Goal: Information Seeking & Learning: Compare options

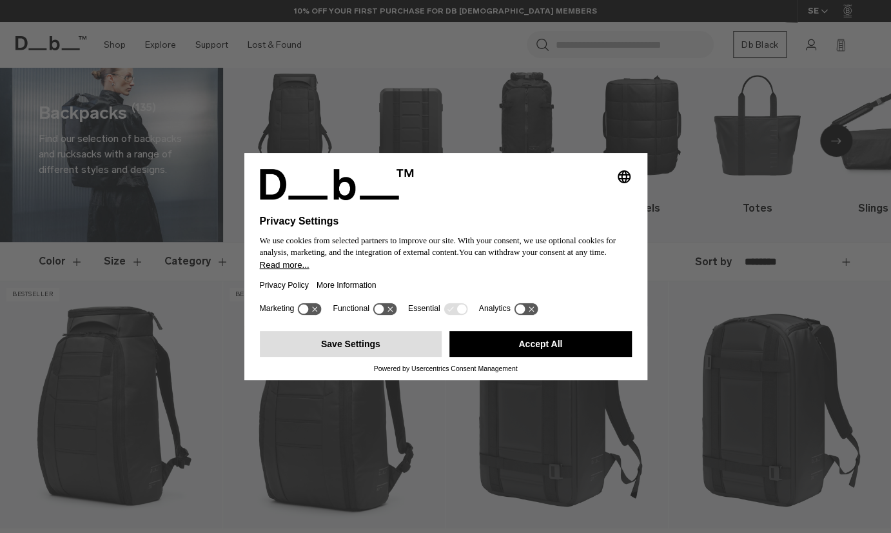
click at [383, 343] on button "Save Settings" at bounding box center [351, 344] width 183 height 26
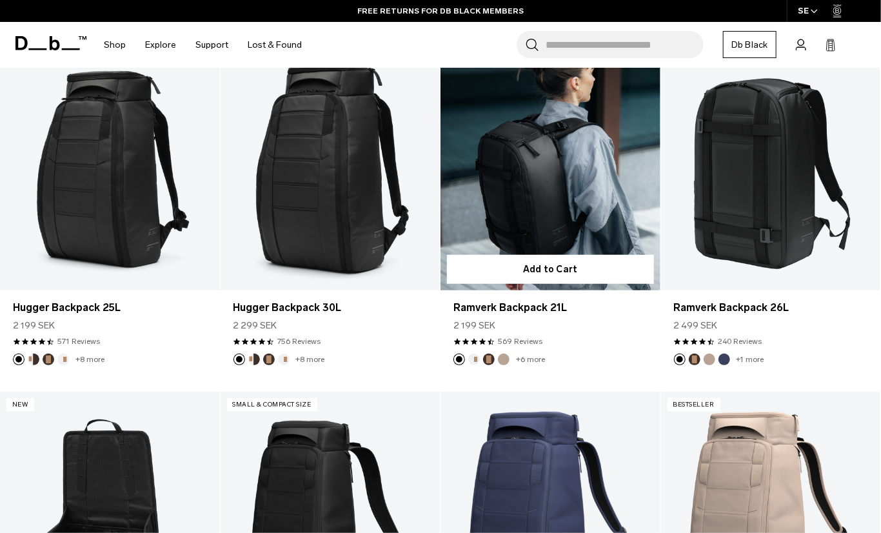
scroll to position [263, 0]
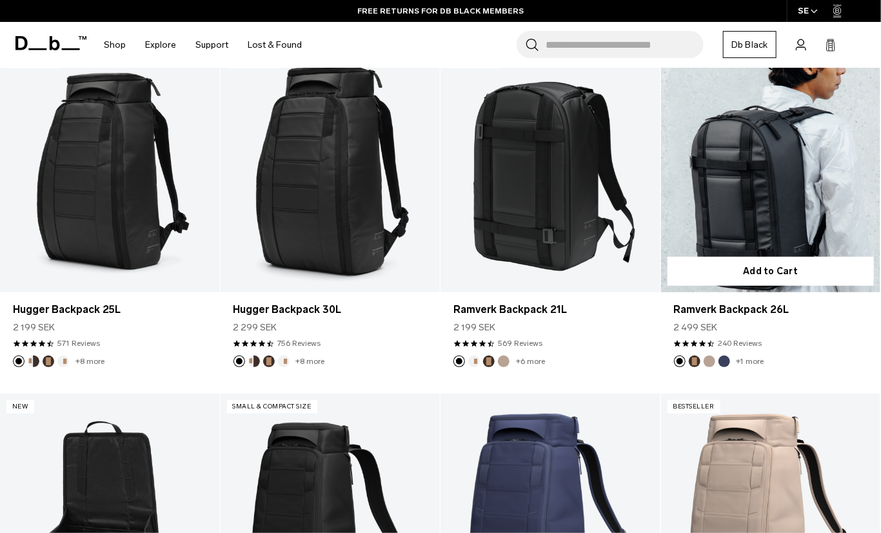
click at [802, 201] on link "Ramverk Backpack 26L" at bounding box center [771, 170] width 220 height 244
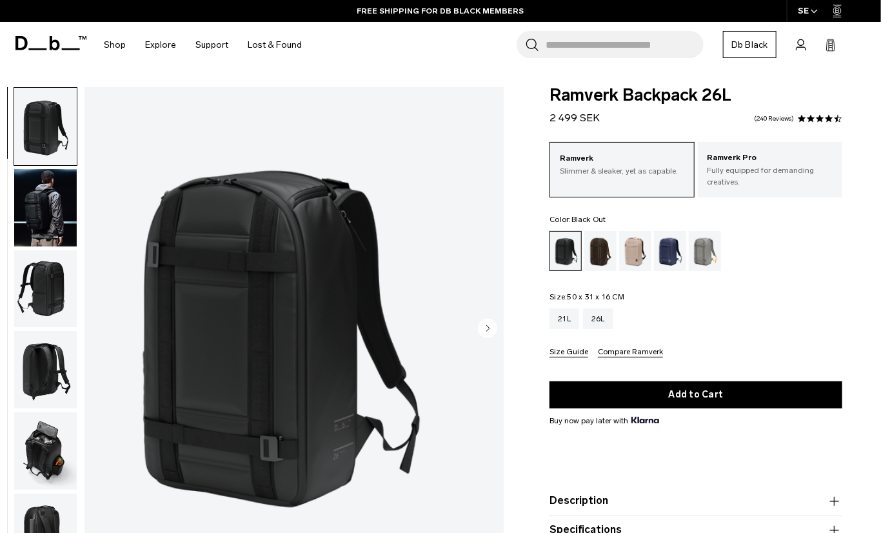
click at [488, 326] on icon "Next slide" at bounding box center [488, 328] width 3 height 6
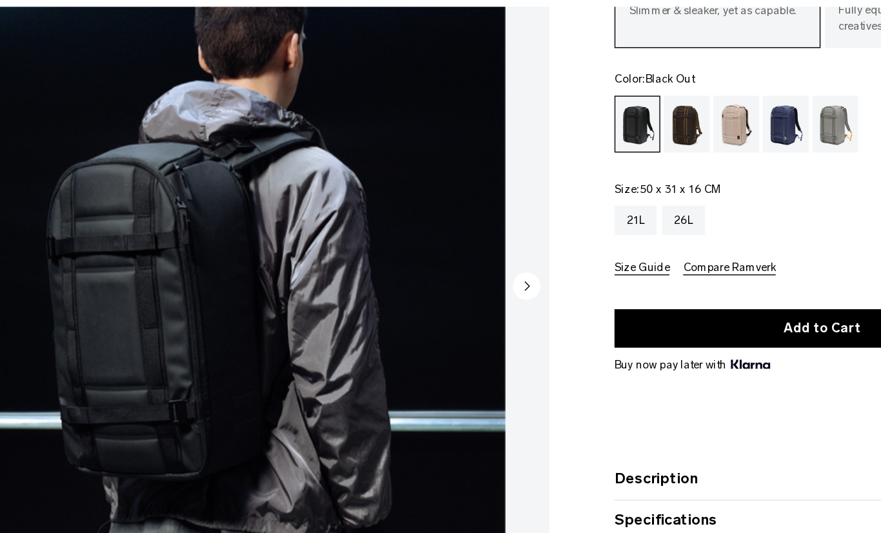
scroll to position [90, 0]
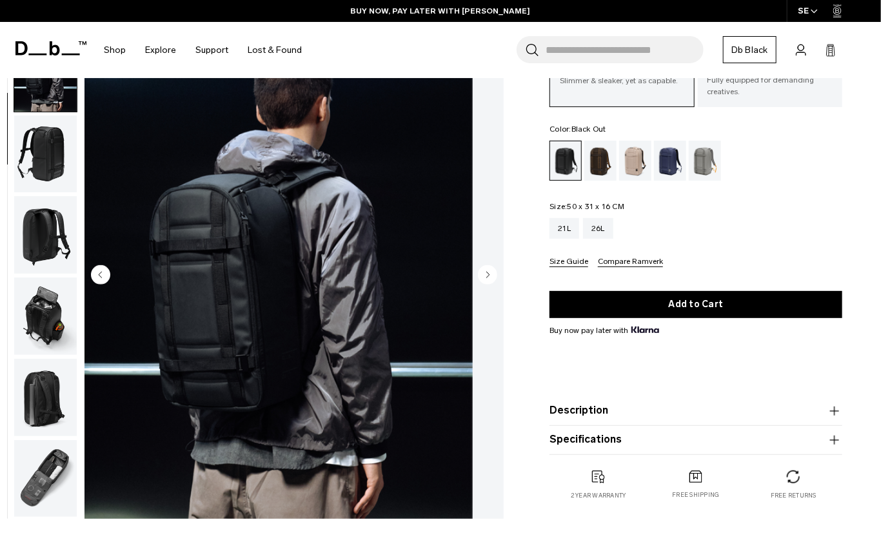
click at [486, 273] on circle "Next slide" at bounding box center [487, 274] width 19 height 19
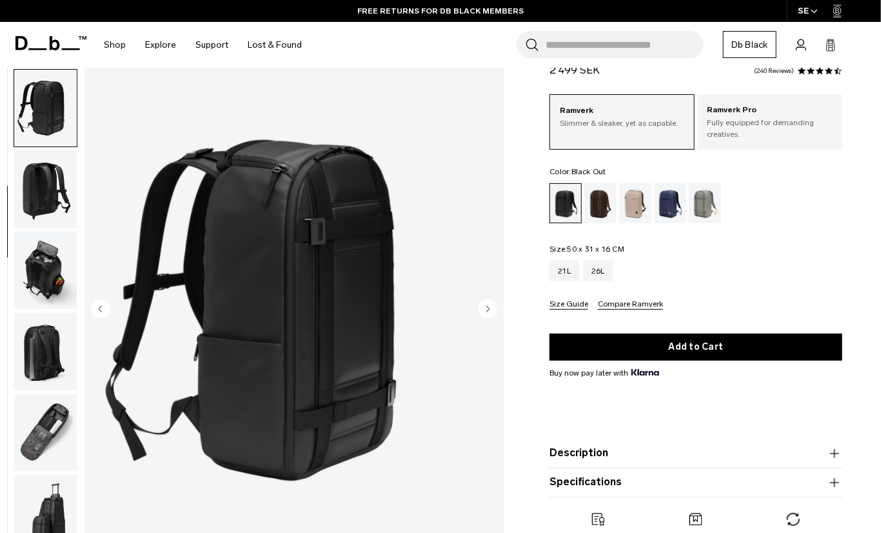
scroll to position [46, 0]
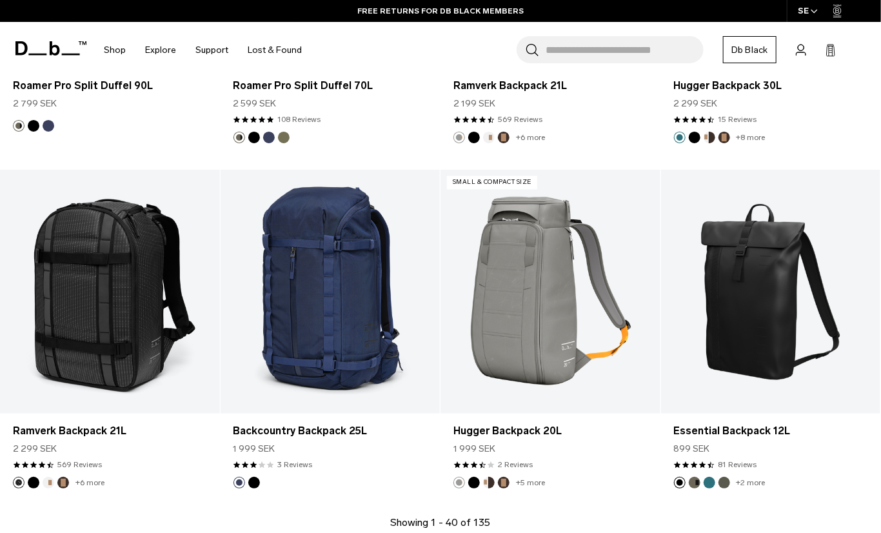
scroll to position [3261, 0]
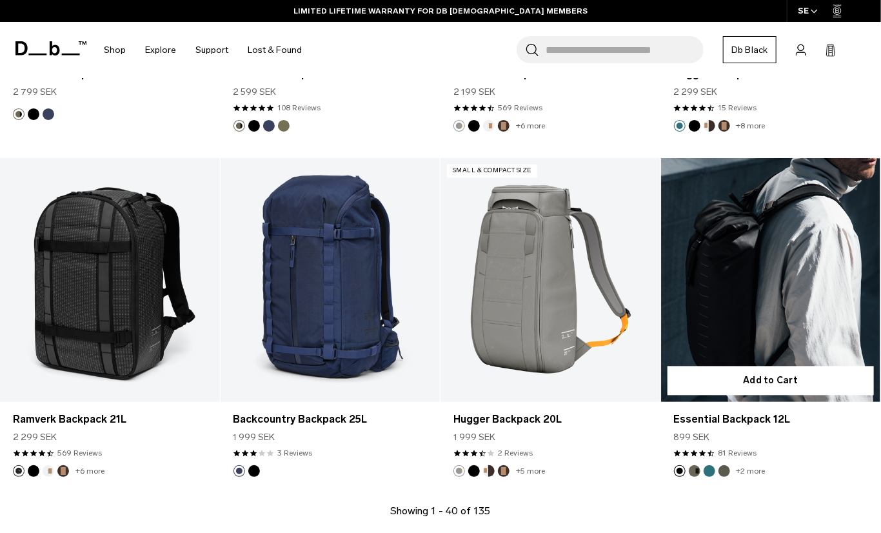
click at [764, 307] on link "Essential Backpack 12L" at bounding box center [771, 280] width 220 height 244
